Goal: Use online tool/utility: Utilize a website feature to perform a specific function

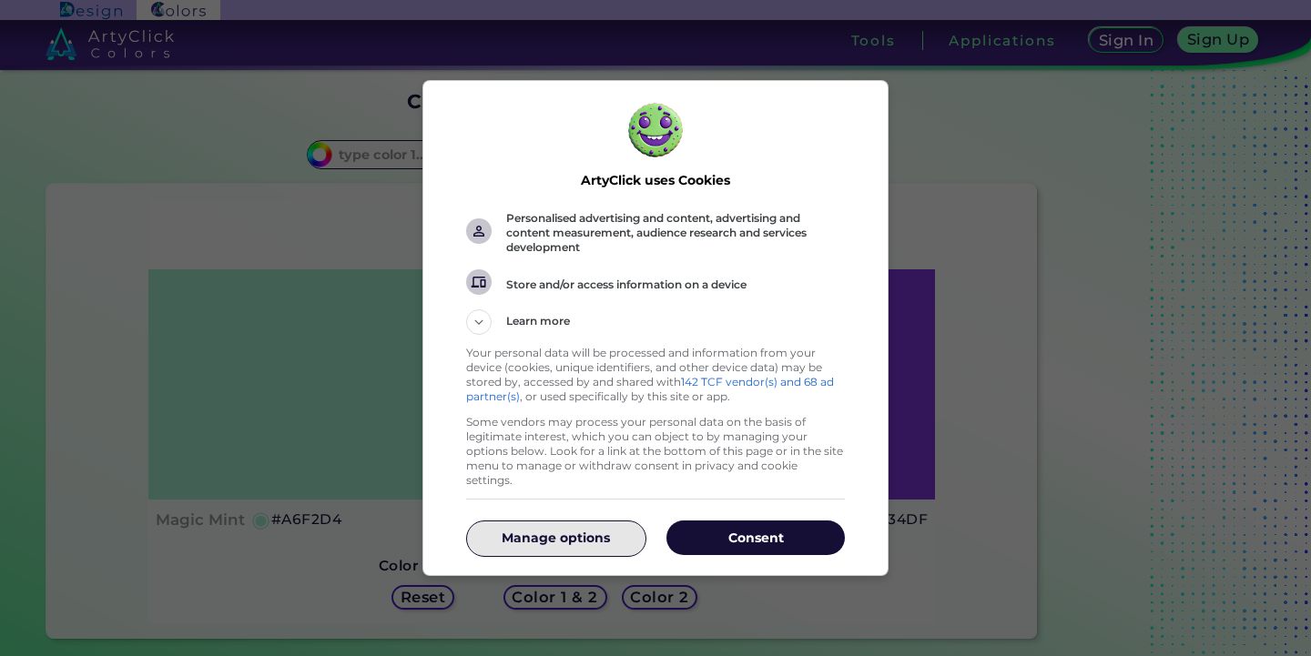
click at [603, 521] on button "Manage options" at bounding box center [555, 538] width 178 height 35
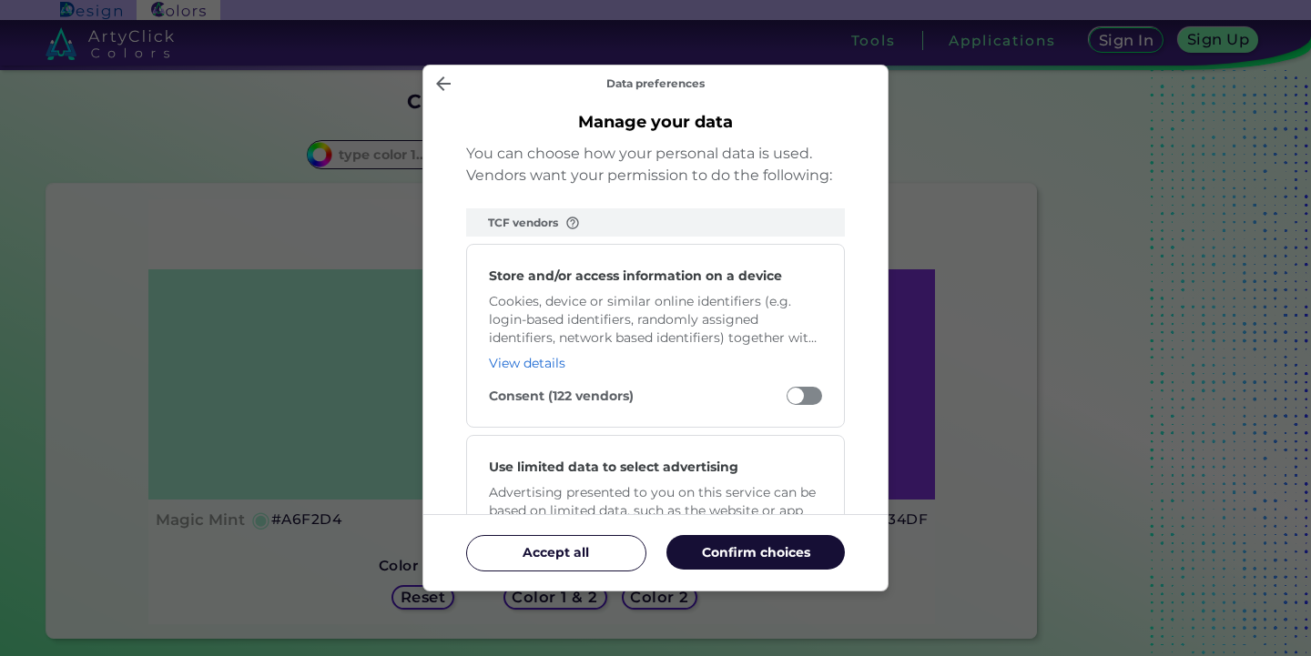
click at [811, 389] on span "Manage your data" at bounding box center [803, 396] width 35 height 18
click at [786, 400] on input "Consent (122 vendors)" at bounding box center [786, 400] width 0 height 0
click at [792, 393] on span "Manage your data" at bounding box center [803, 396] width 35 height 18
click at [786, 400] on input "Consent (122 vendors)" at bounding box center [786, 400] width 0 height 0
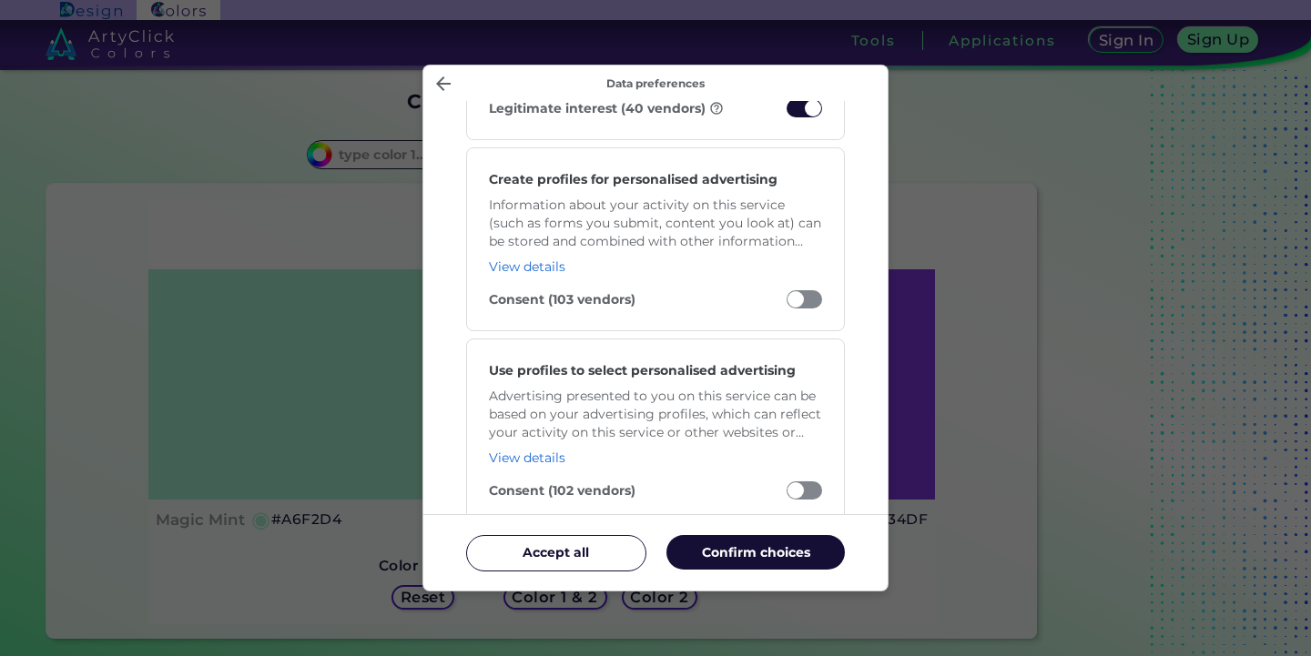
scroll to position [415, 0]
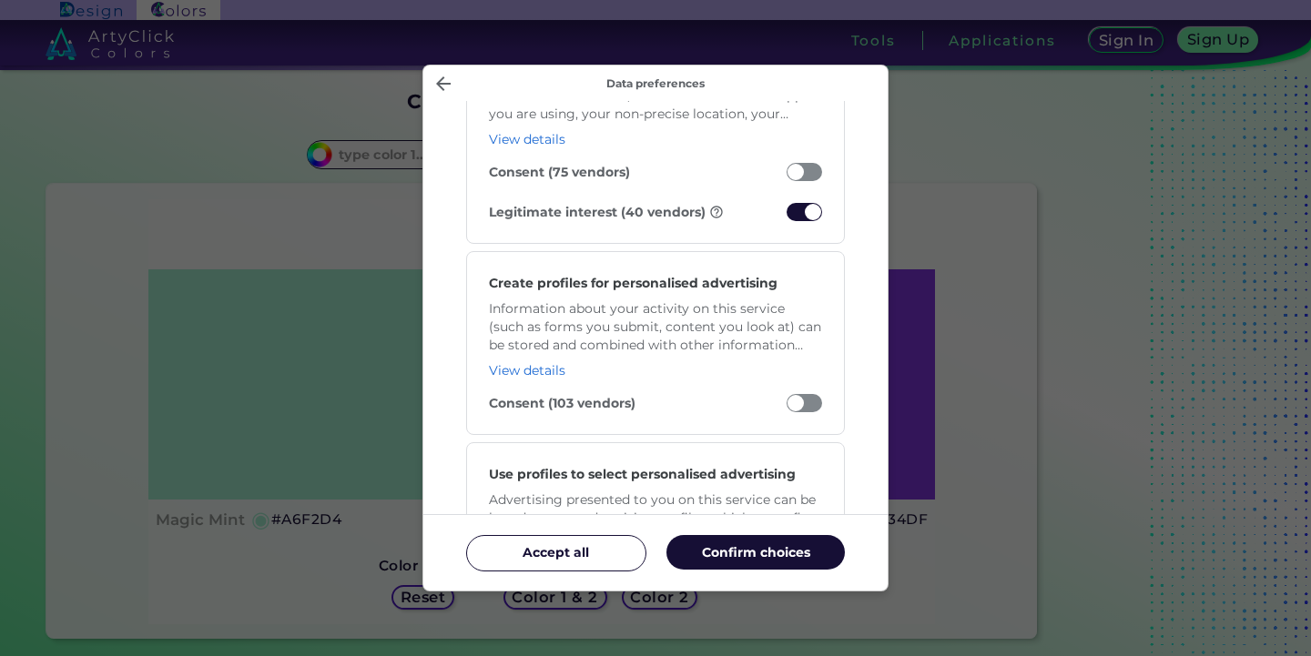
click at [797, 209] on span "Manage your data" at bounding box center [803, 212] width 35 height 18
click at [786, 217] on input "Legitimate interest (40 vendors)" at bounding box center [786, 217] width 0 height 0
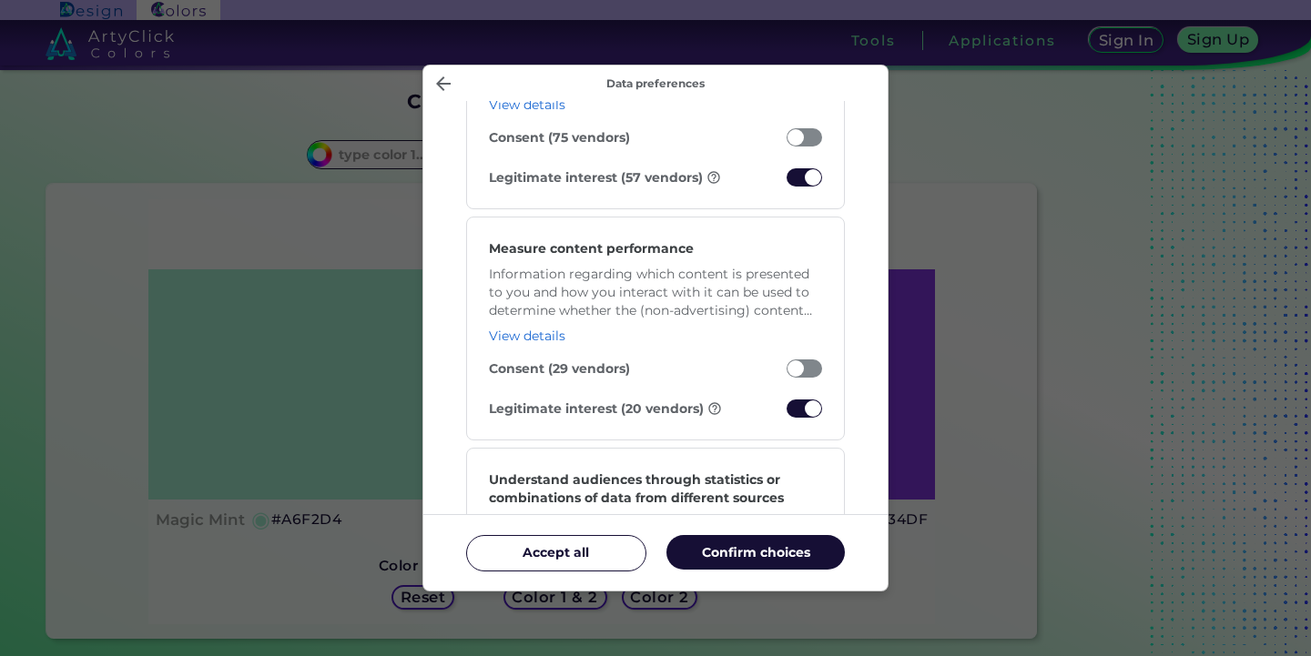
scroll to position [1453, 0]
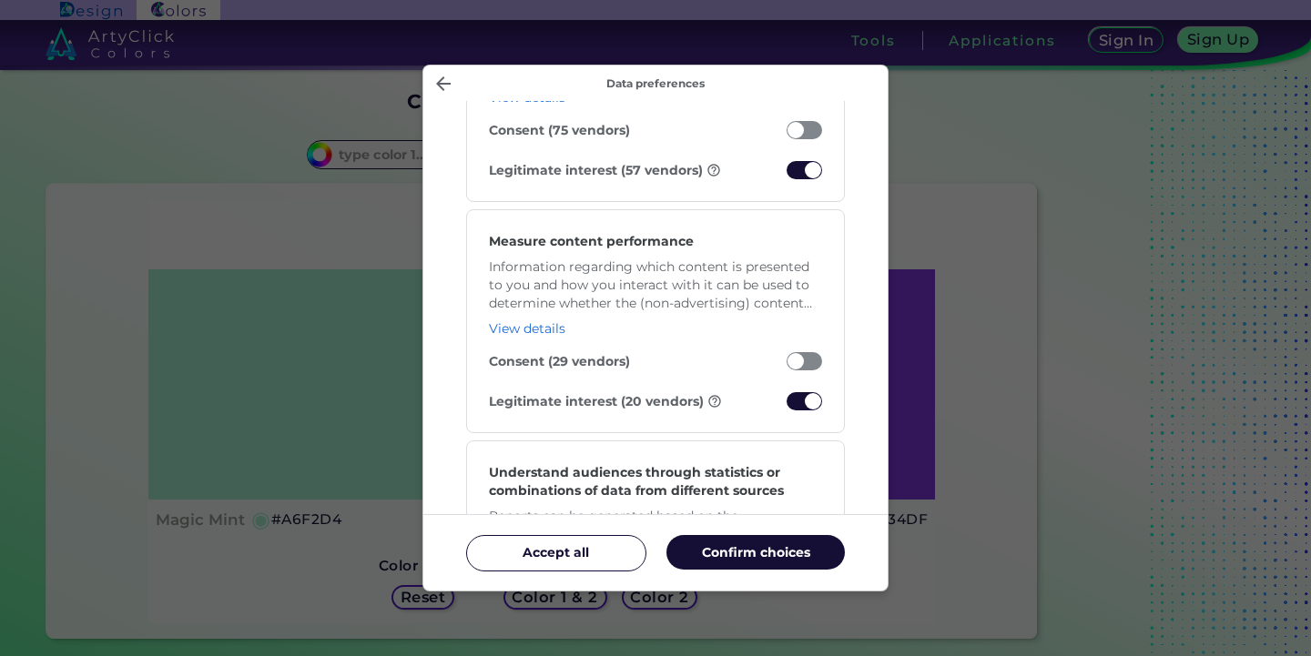
click at [793, 172] on span "Manage your data" at bounding box center [803, 170] width 35 height 18
click at [786, 175] on input "Legitimate interest (57 vendors)" at bounding box center [786, 175] width 0 height 0
click at [795, 402] on span "Manage your data" at bounding box center [803, 401] width 35 height 18
click at [786, 406] on input "Legitimate interest (20 vendors)" at bounding box center [786, 406] width 0 height 0
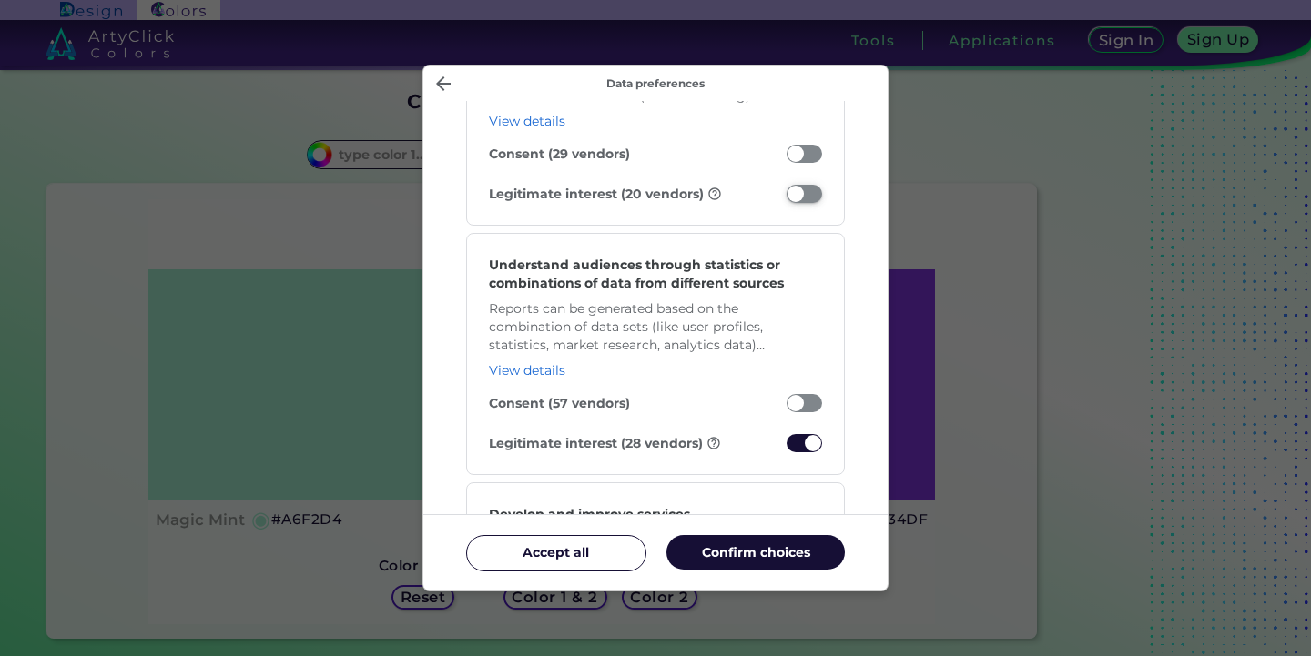
scroll to position [1764, 0]
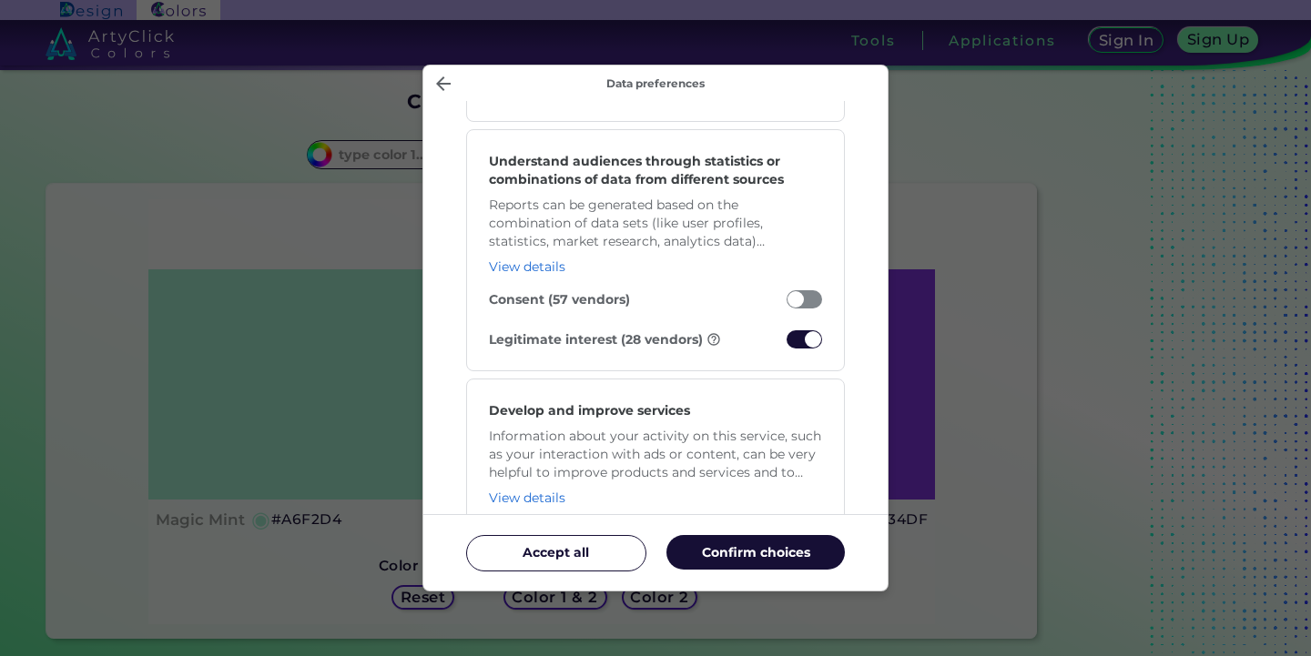
click at [797, 341] on span "Manage your data" at bounding box center [803, 339] width 35 height 18
click at [786, 344] on input "Legitimate interest (28 vendors)" at bounding box center [786, 344] width 0 height 0
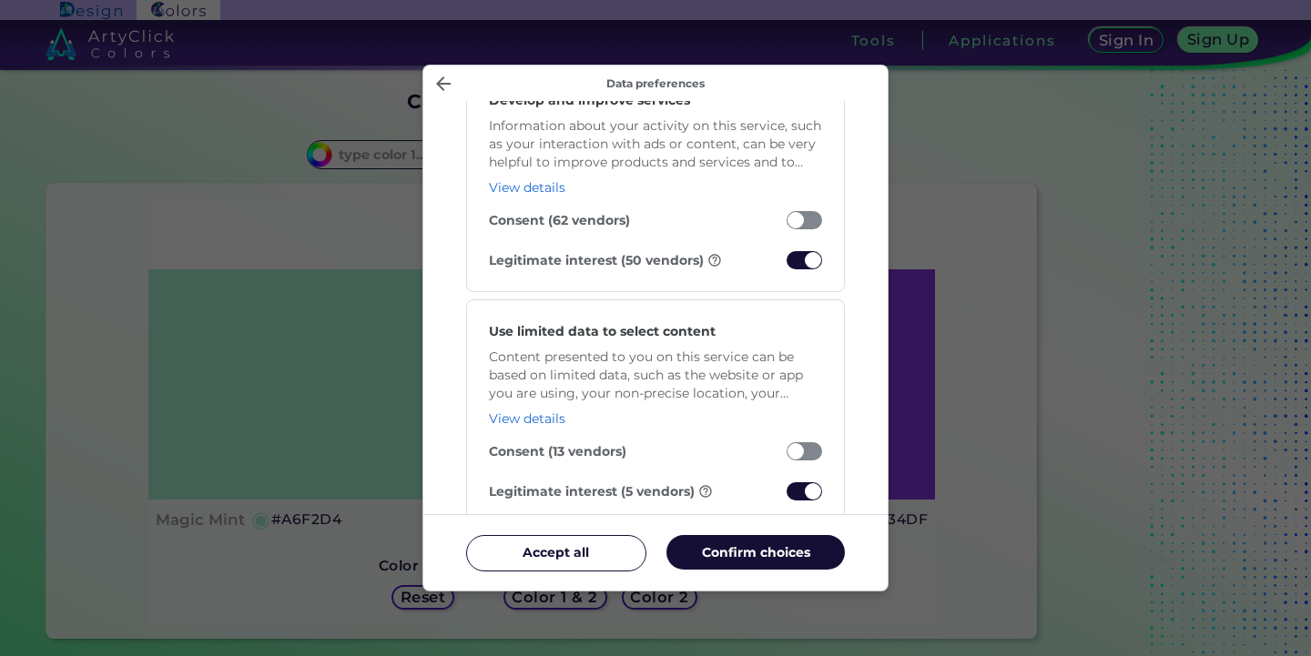
scroll to position [2075, 0]
click at [793, 256] on span "Manage your data" at bounding box center [803, 259] width 35 height 18
click at [786, 264] on input "Legitimate interest (50 vendors)" at bounding box center [786, 264] width 0 height 0
click at [798, 494] on span "Manage your data" at bounding box center [803, 490] width 35 height 18
click at [786, 495] on input "Legitimate interest (5 vendors)" at bounding box center [786, 495] width 0 height 0
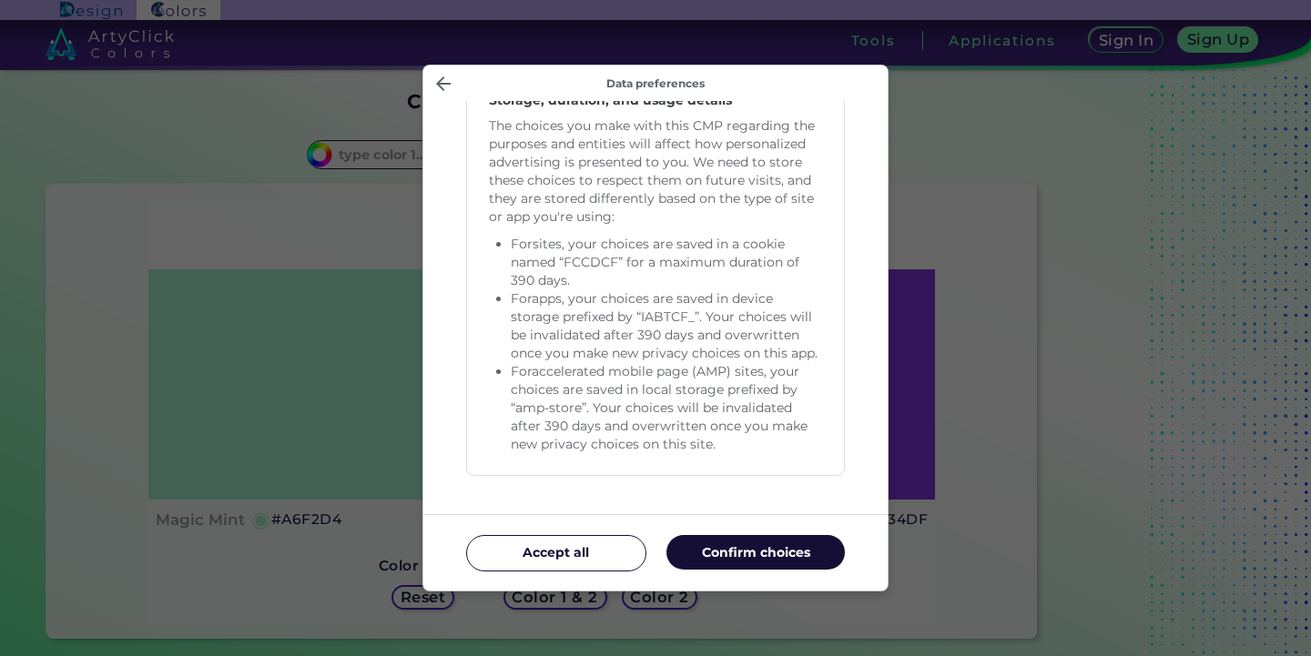
scroll to position [3897, 0]
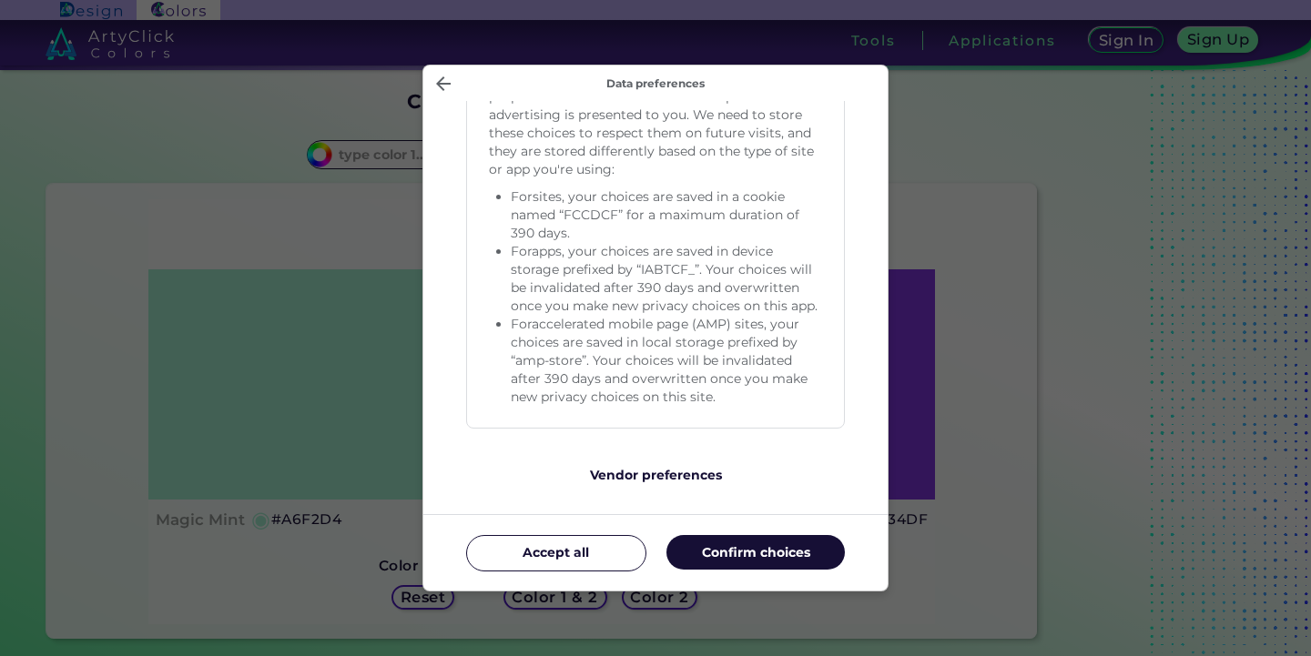
click at [730, 552] on p "Confirm choices" at bounding box center [755, 552] width 178 height 18
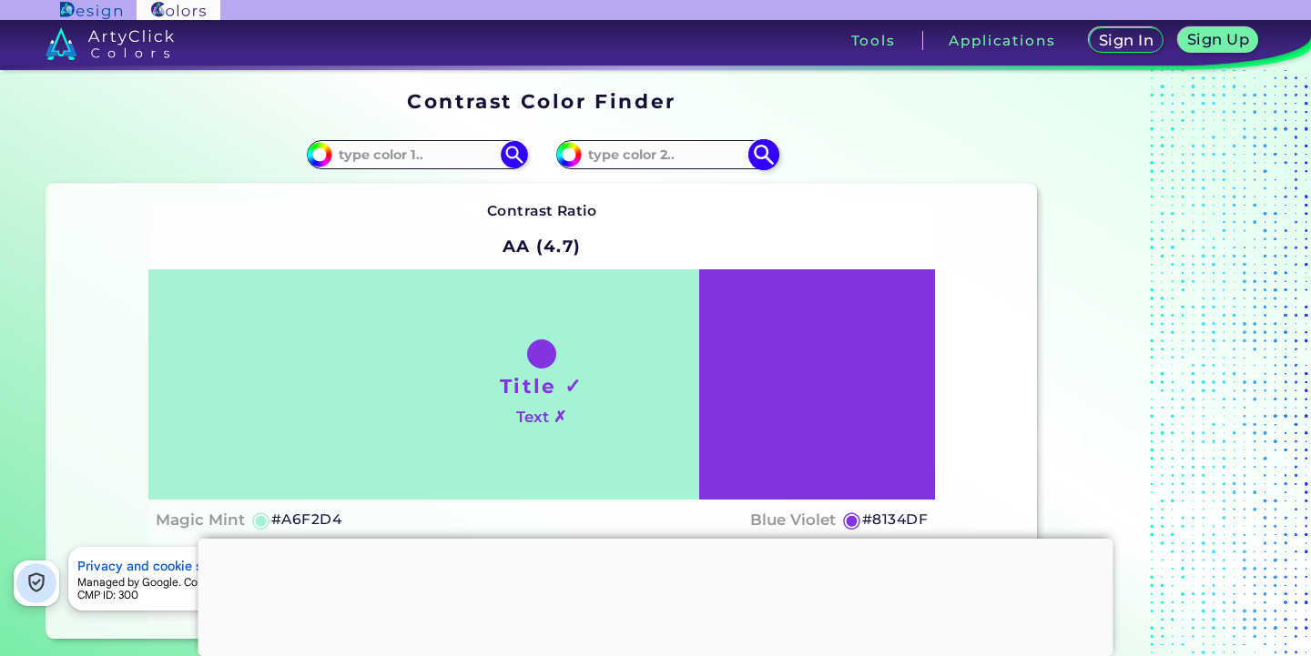
click at [612, 154] on input at bounding box center [666, 154] width 169 height 25
type input "#DADADA"
click at [766, 158] on img at bounding box center [763, 155] width 32 height 32
type input "#dadada"
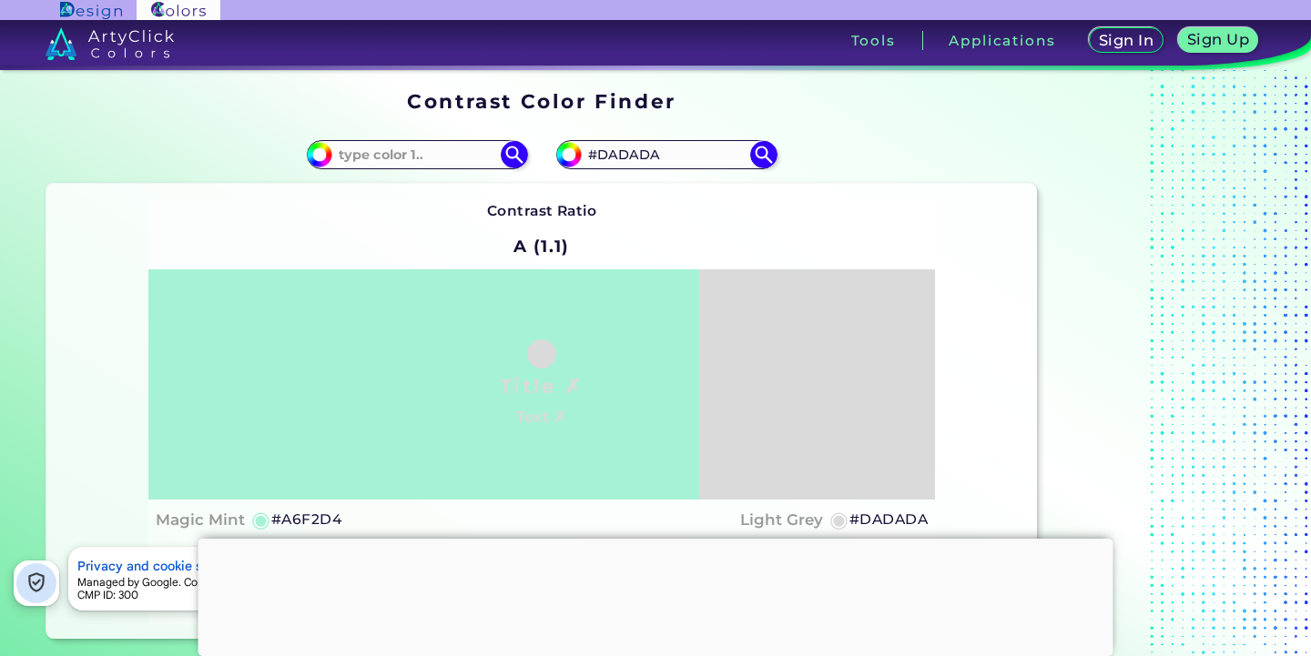
click at [653, 539] on div at bounding box center [655, 539] width 915 height 0
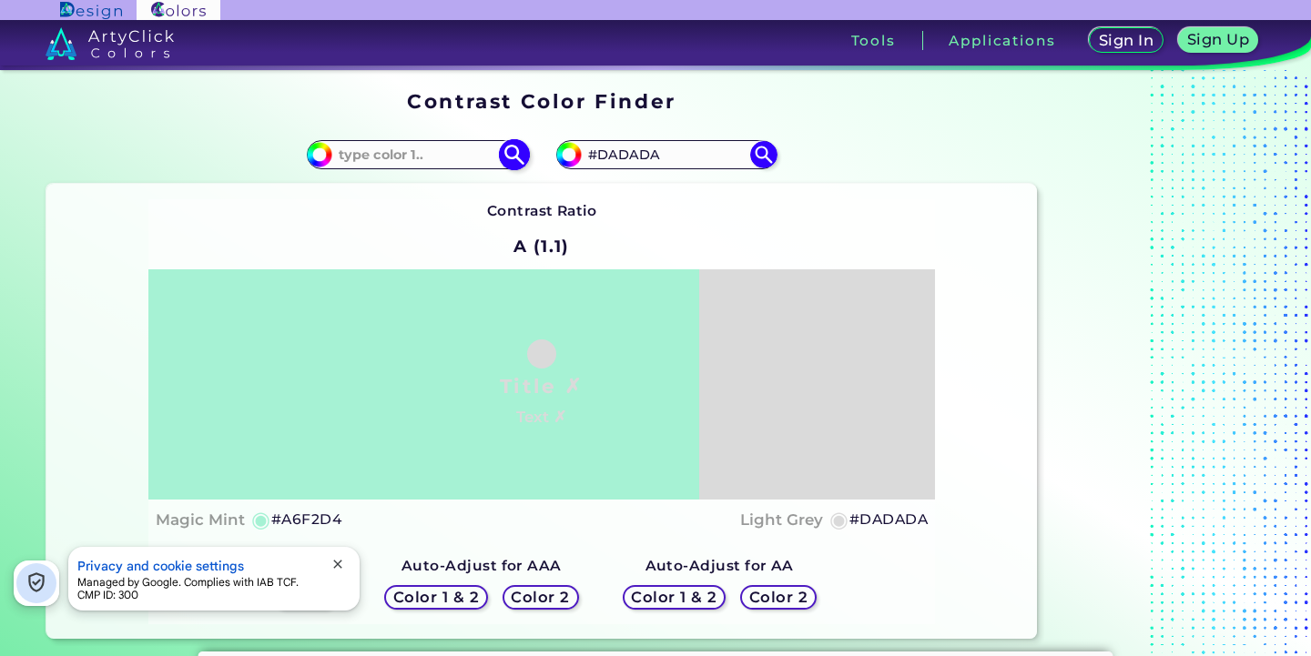
click at [320, 153] on input "#a6f2d4" at bounding box center [317, 152] width 23 height 23
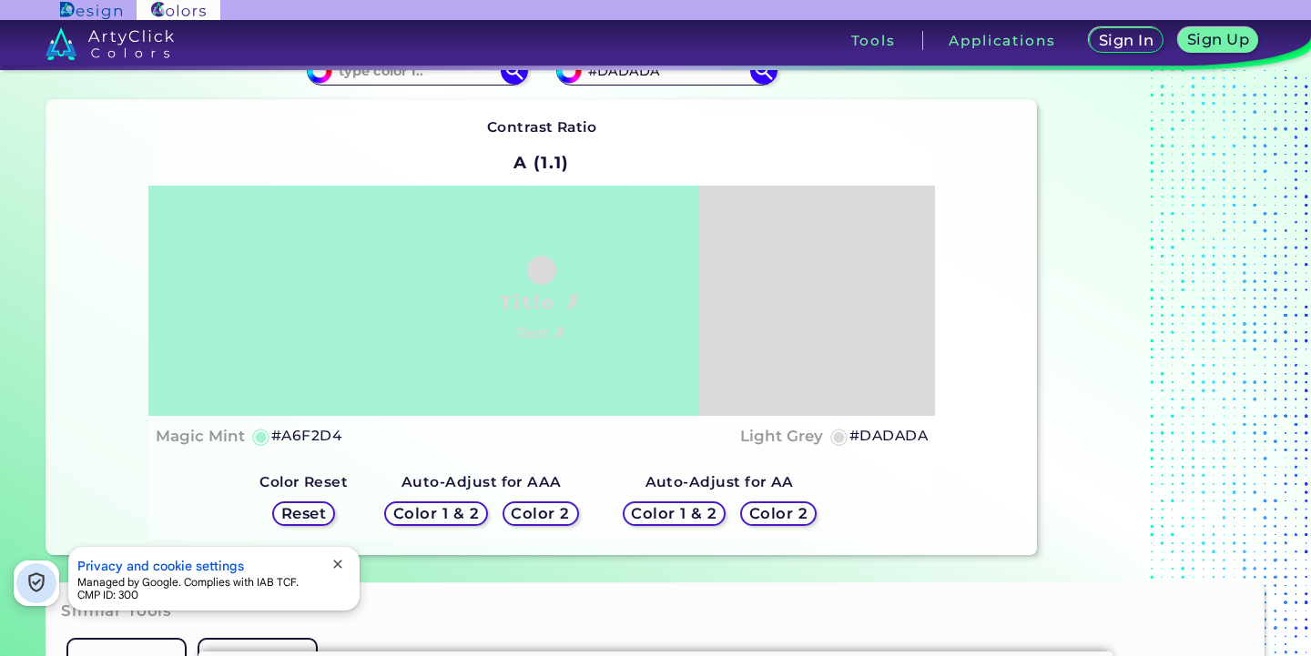
scroll to position [126, 0]
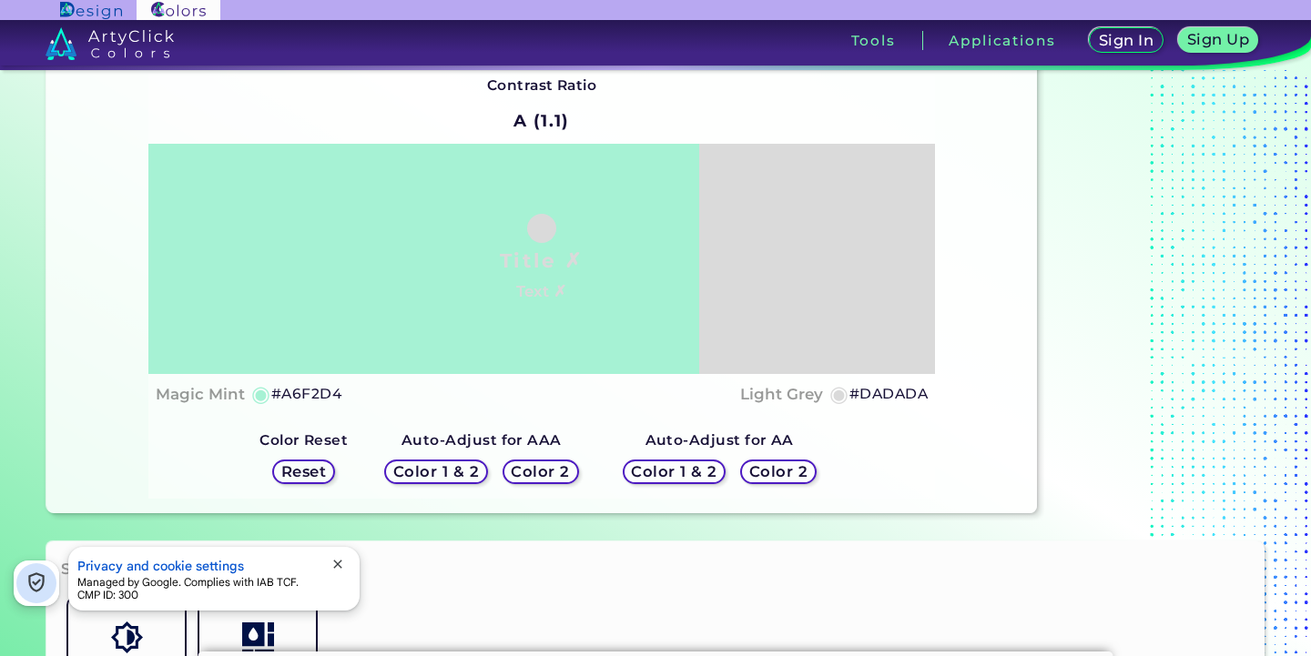
click at [550, 471] on h5 "Color 2" at bounding box center [540, 472] width 53 height 14
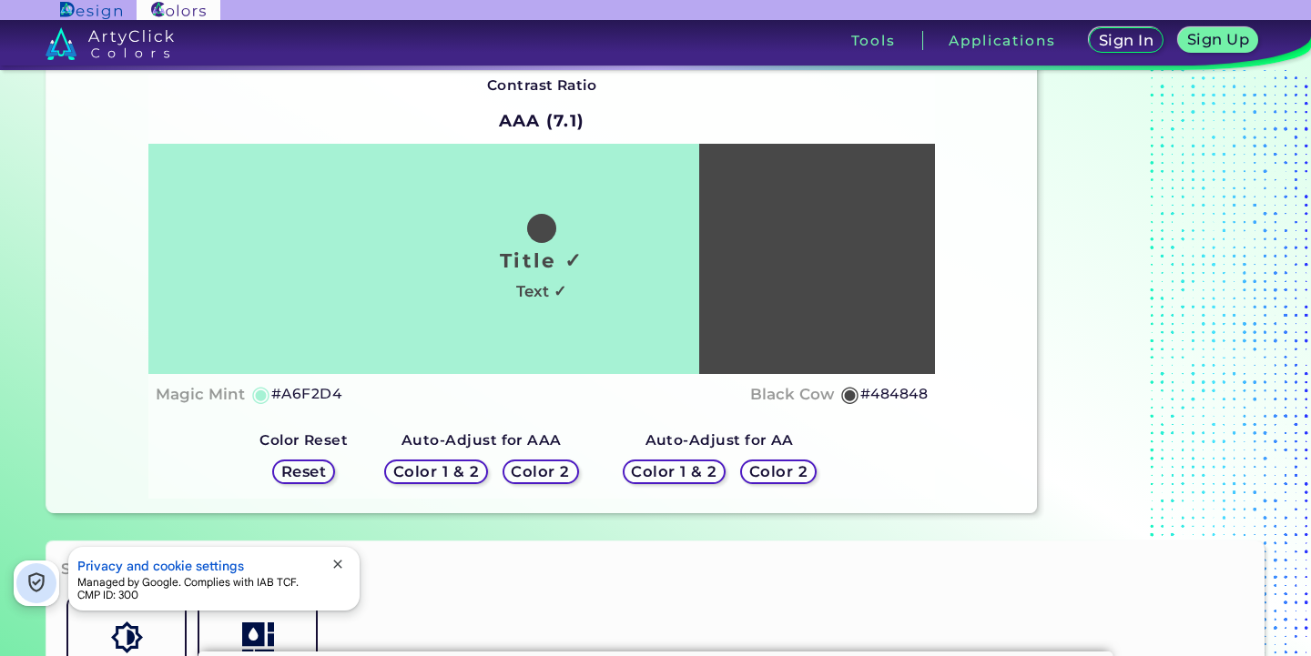
click at [293, 468] on h5 "Reset" at bounding box center [303, 472] width 41 height 14
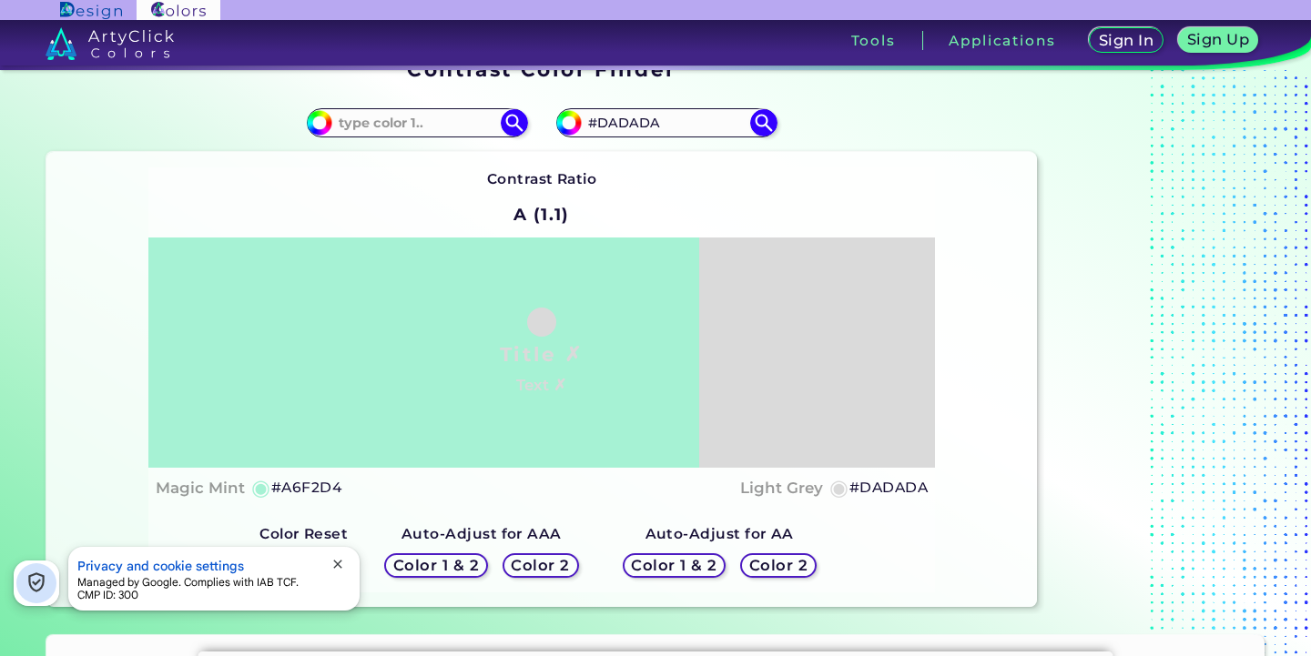
scroll to position [0, 0]
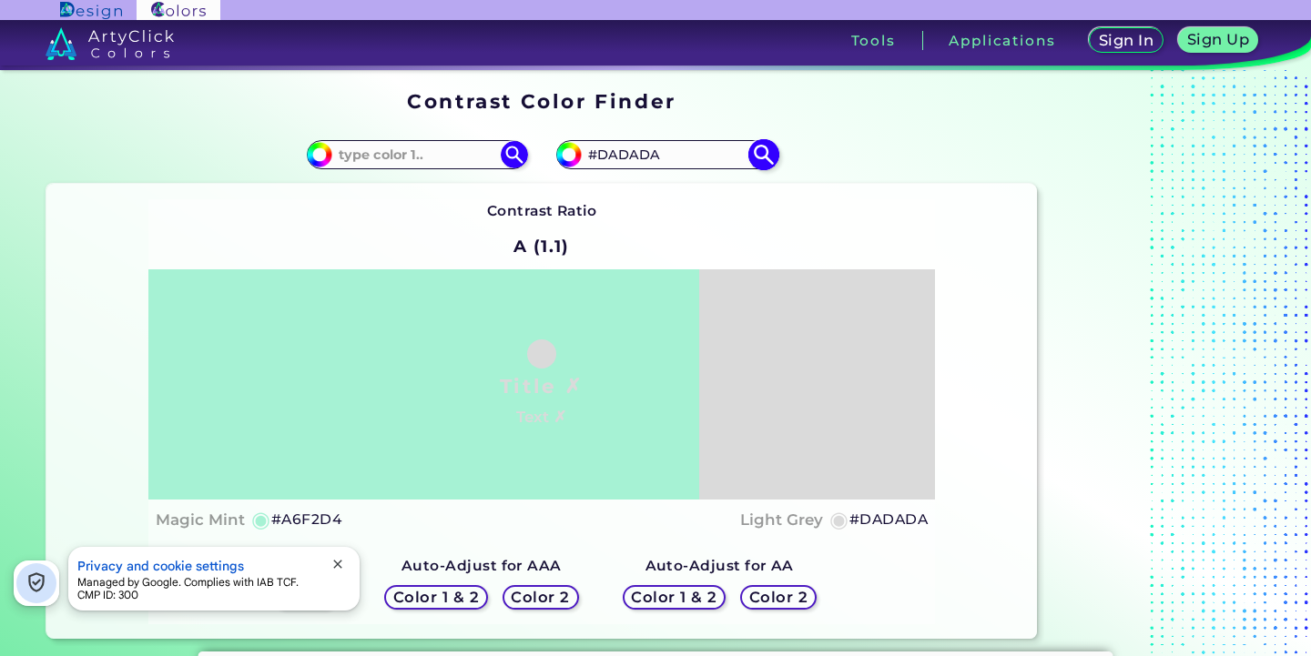
drag, startPoint x: 657, startPoint y: 158, endPoint x: 568, endPoint y: 155, distance: 89.3
click at [582, 154] on input "#DADADA" at bounding box center [666, 154] width 169 height 25
click at [464, 153] on input at bounding box center [416, 154] width 169 height 25
paste input "#DADADA"
type input "#DADADA"
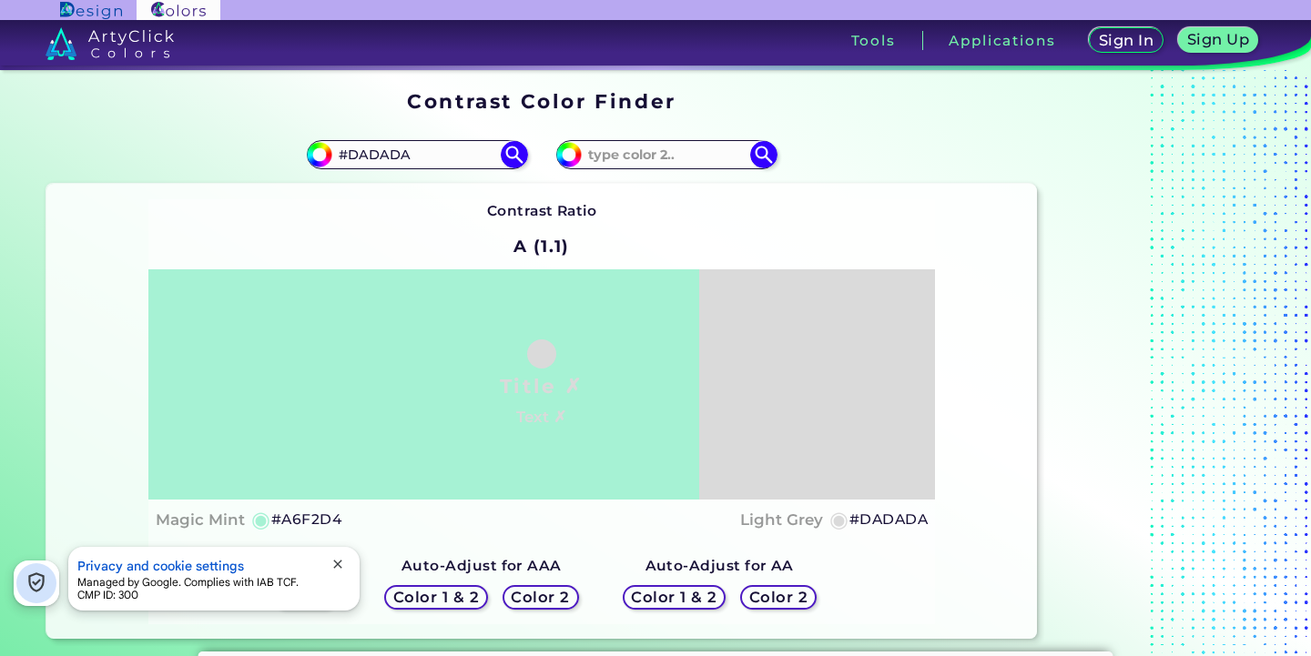
click at [537, 593] on h5 "Color 2" at bounding box center [540, 598] width 53 height 14
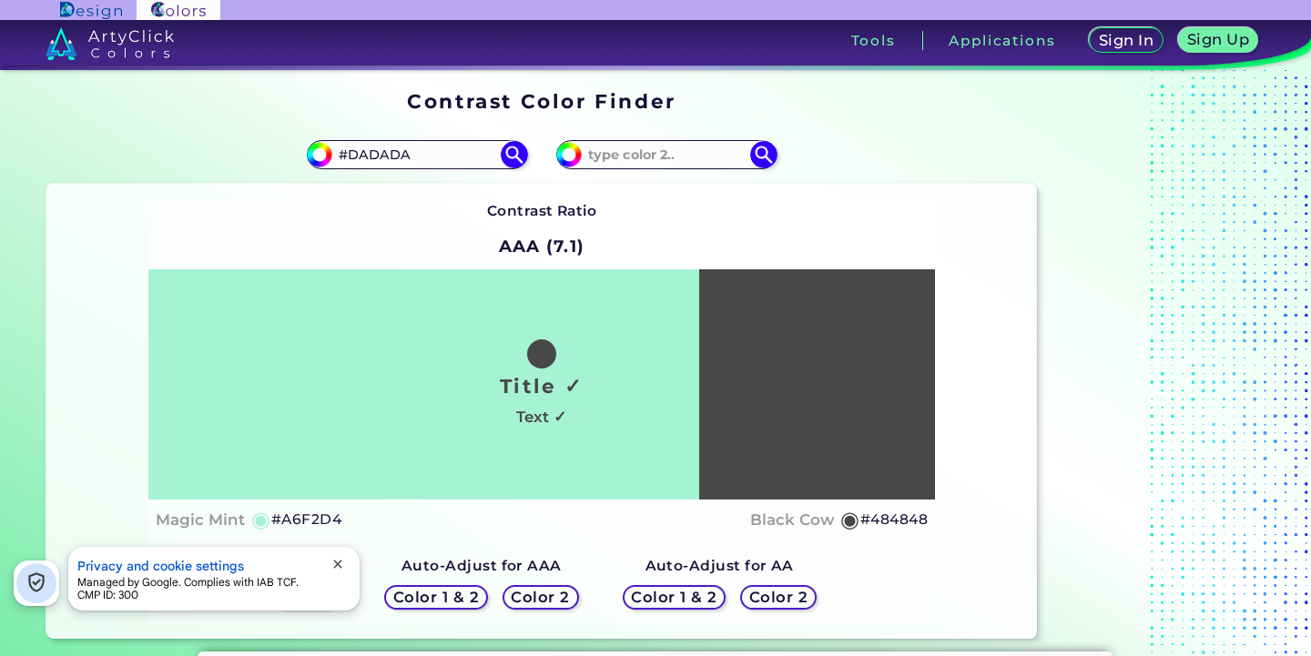
click at [363, 365] on div "Title ✓ Text ✓" at bounding box center [541, 383] width 786 height 229
click at [515, 156] on img at bounding box center [514, 155] width 32 height 32
type input "#dadada"
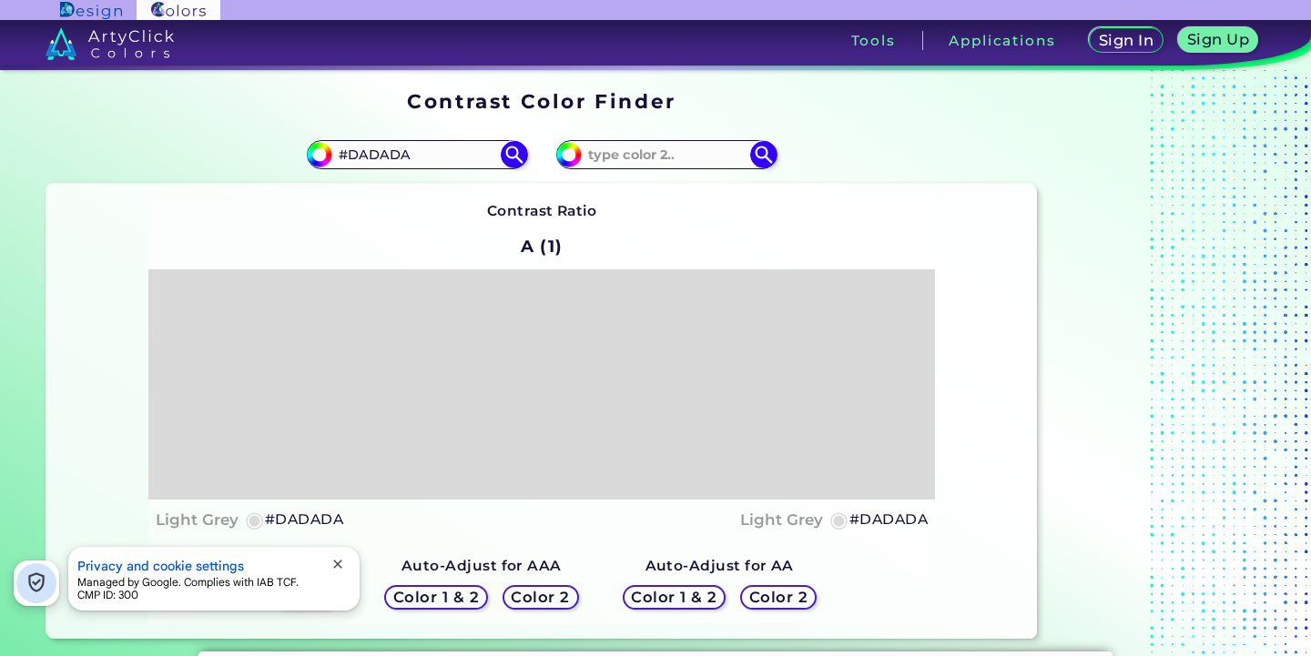
click at [539, 599] on h5 "Color 2" at bounding box center [540, 598] width 53 height 14
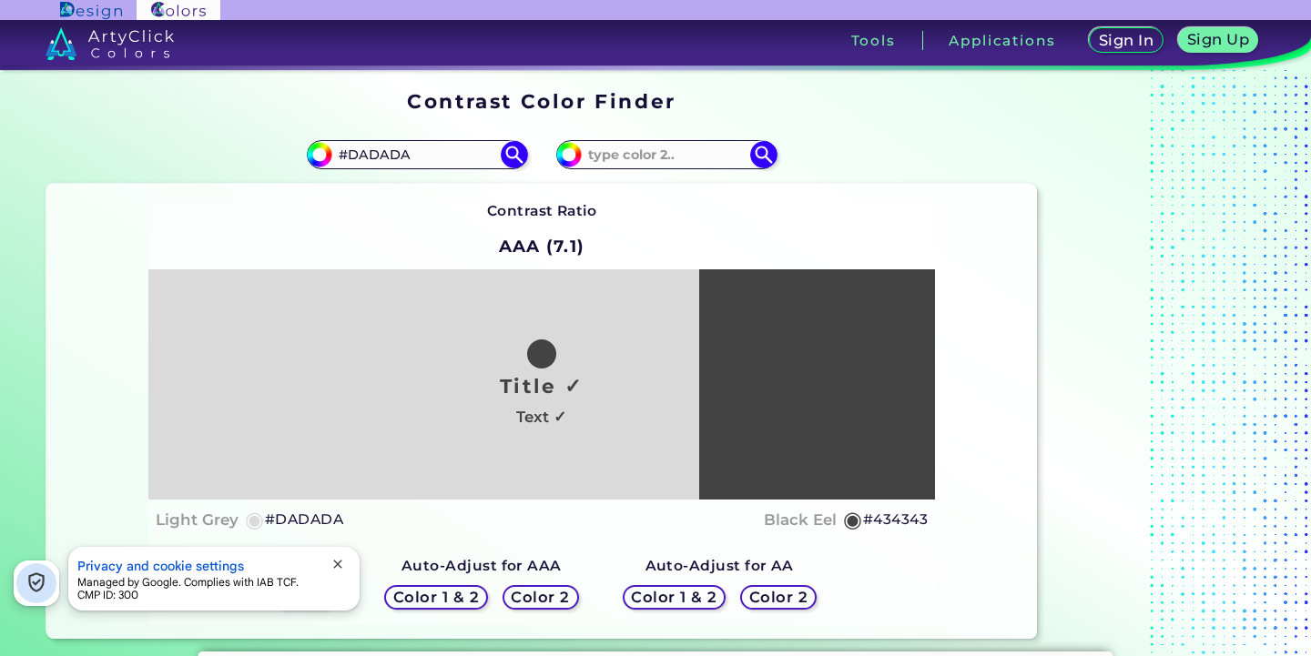
click at [780, 591] on h5 "Color 2" at bounding box center [778, 598] width 53 height 14
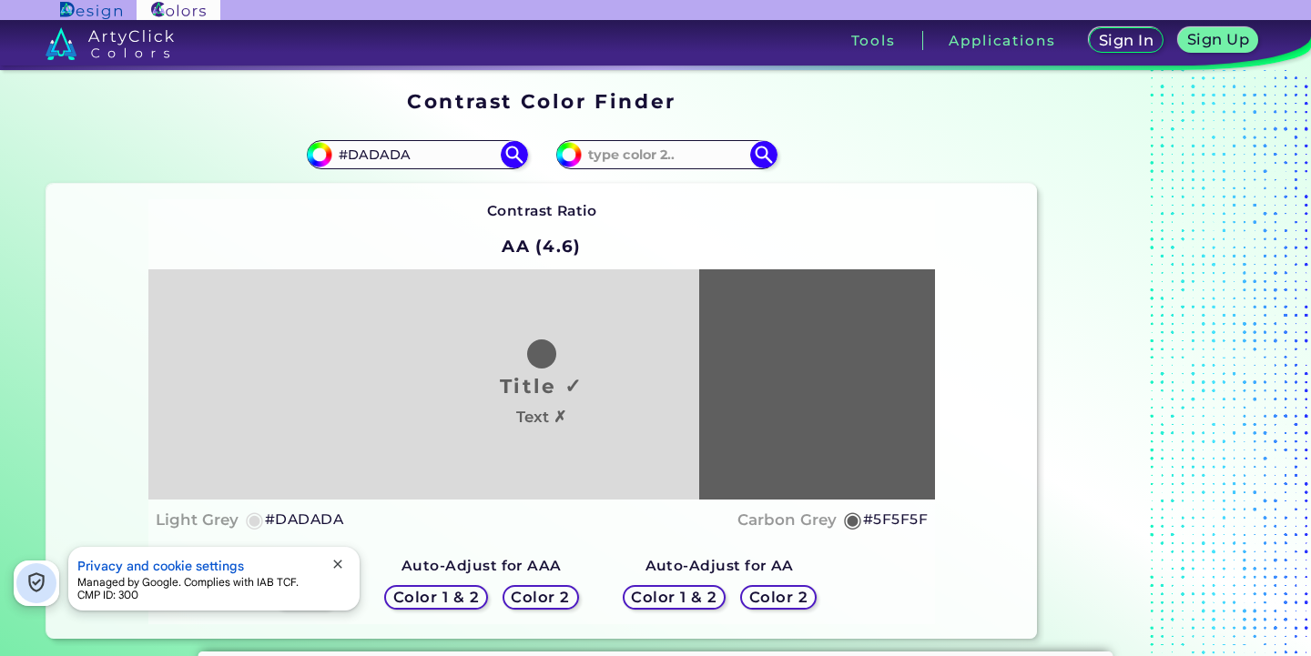
click at [780, 592] on h5 "Color 2" at bounding box center [778, 598] width 53 height 14
click at [543, 593] on h5 "Color 2" at bounding box center [540, 598] width 53 height 14
